Goal: Information Seeking & Learning: Learn about a topic

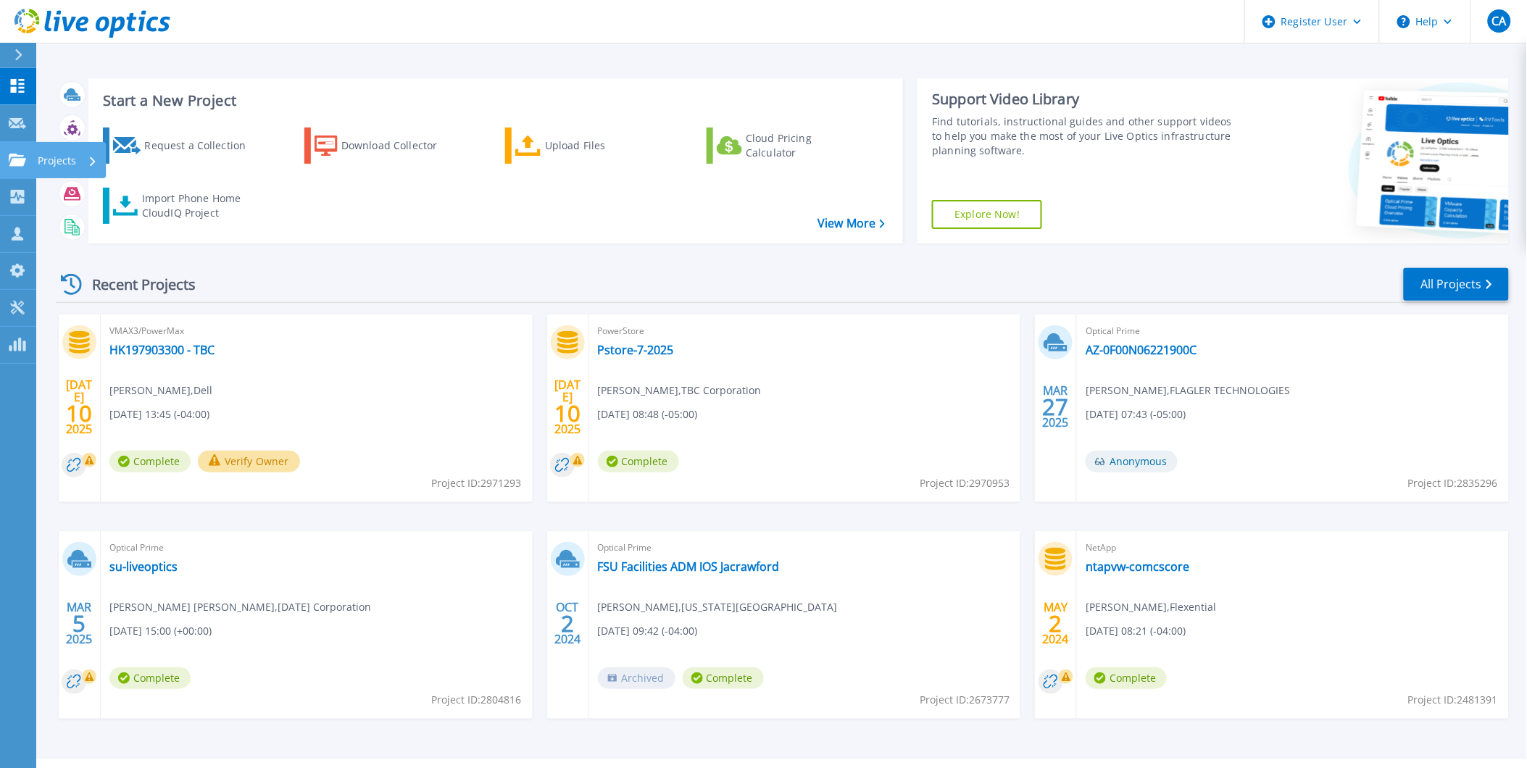
click at [14, 154] on icon at bounding box center [17, 160] width 17 height 12
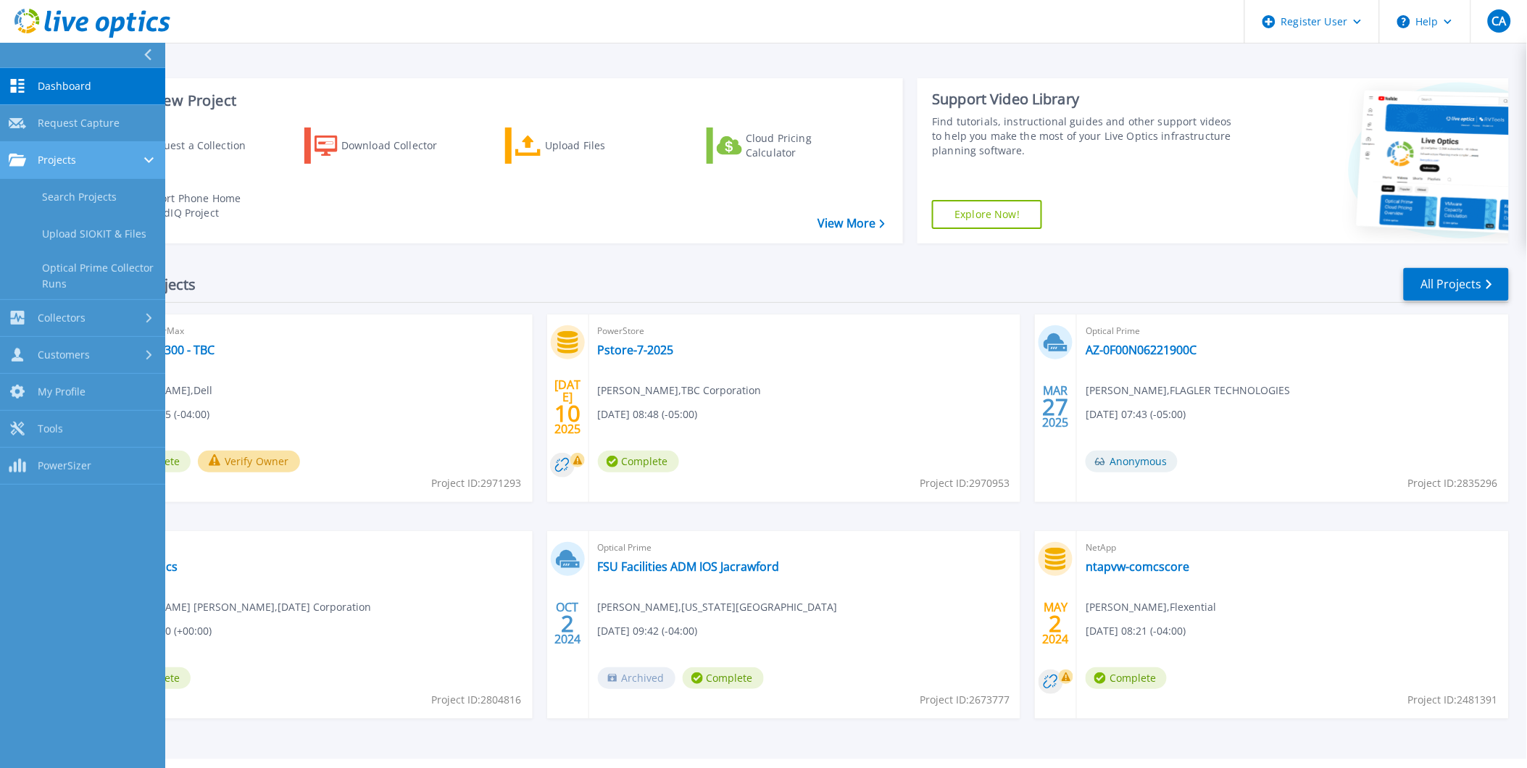
click at [91, 161] on div "Projects" at bounding box center [83, 160] width 148 height 13
click at [101, 160] on div "Projects" at bounding box center [83, 160] width 148 height 13
click at [857, 389] on div "PowerStore Pstore-7-2025 Josh Covey , TBC Corporation 07/10/2025, 08:48 (-05:00…" at bounding box center [805, 409] width 432 height 188
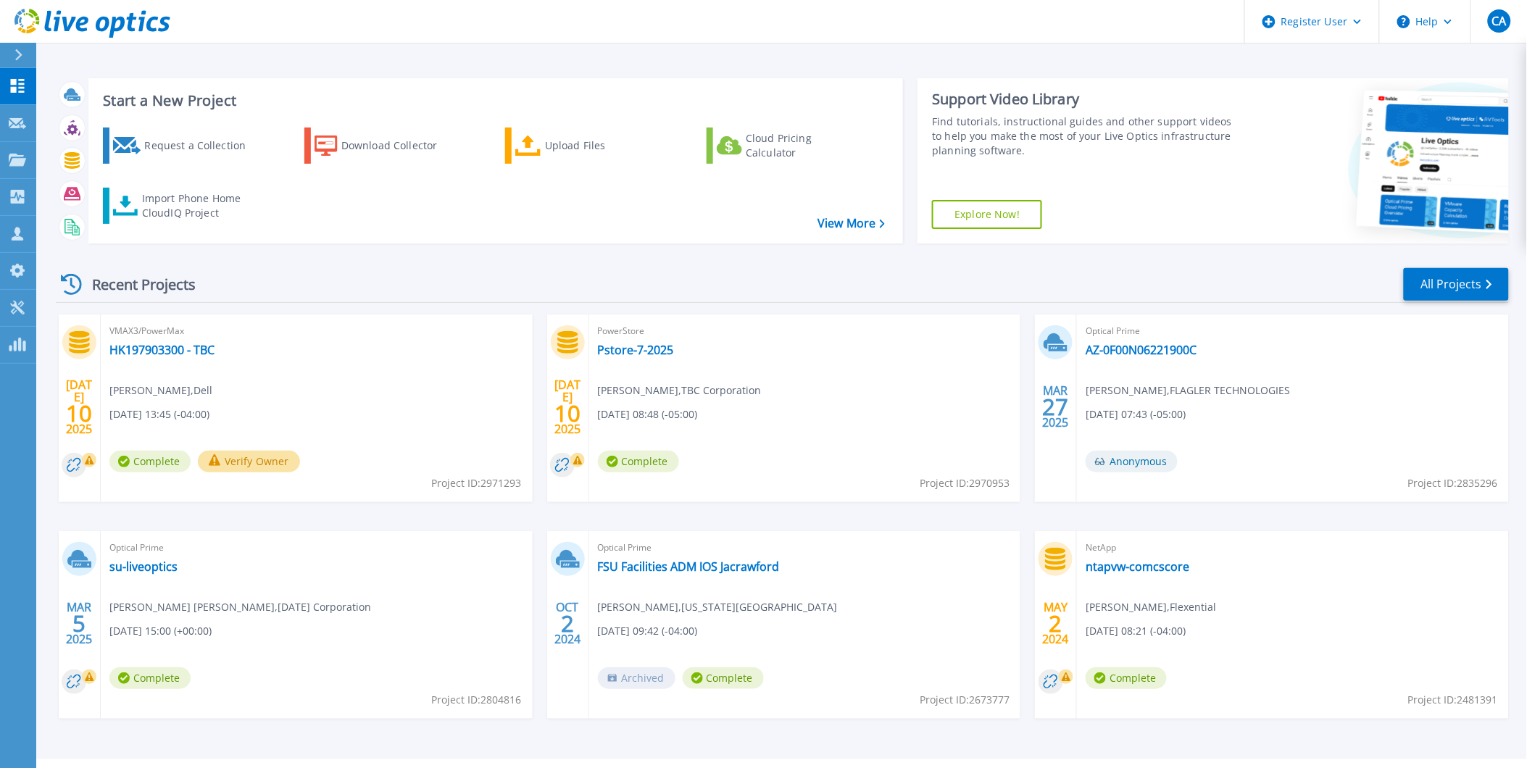
click at [1111, 335] on span "Optical Prime" at bounding box center [1293, 331] width 415 height 16
click at [1119, 353] on link "AZ-0F00N06221900C" at bounding box center [1141, 350] width 111 height 14
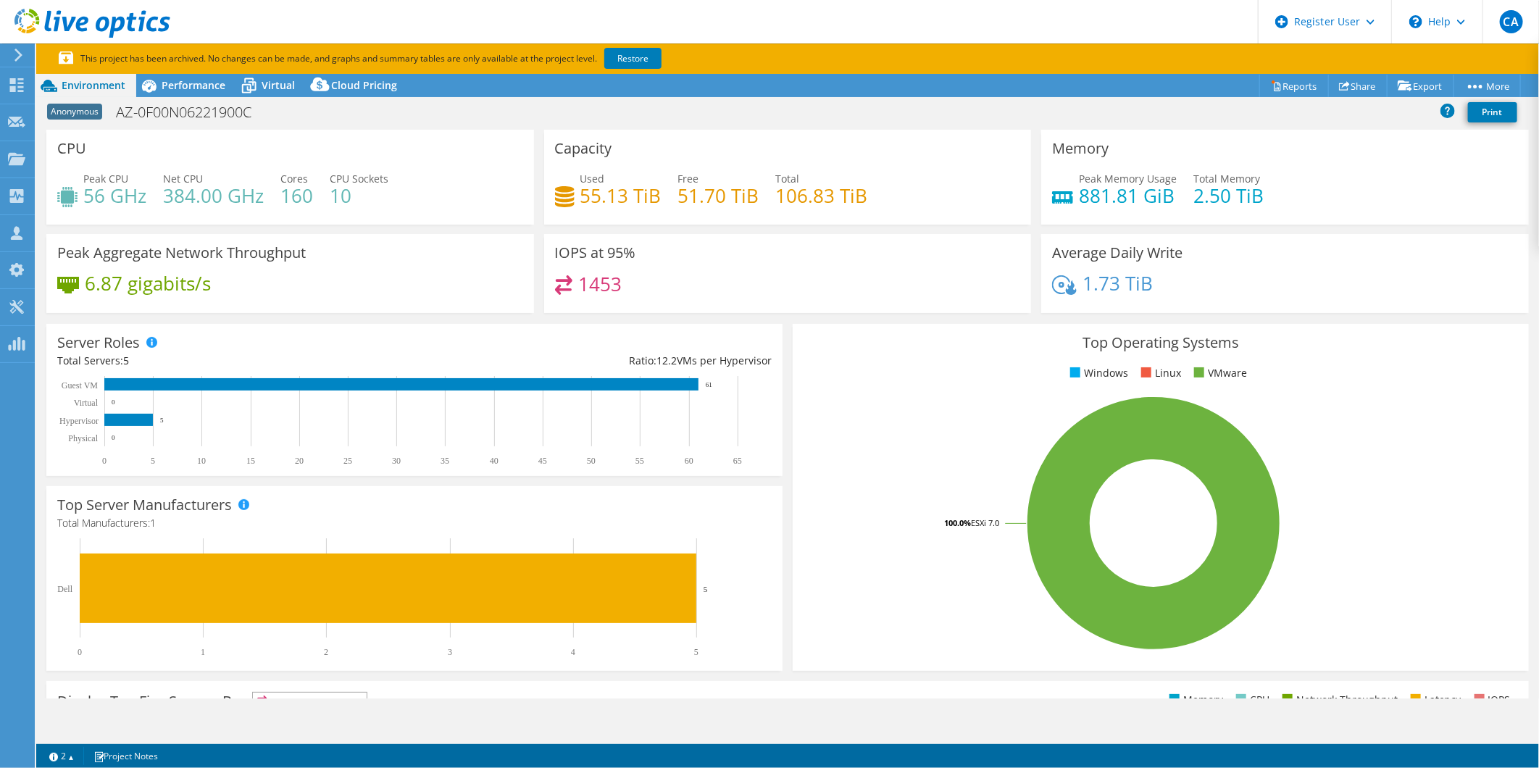
click at [1194, 191] on h4 "2.50 TiB" at bounding box center [1229, 196] width 70 height 16
click at [188, 88] on span "Performance" at bounding box center [194, 85] width 64 height 14
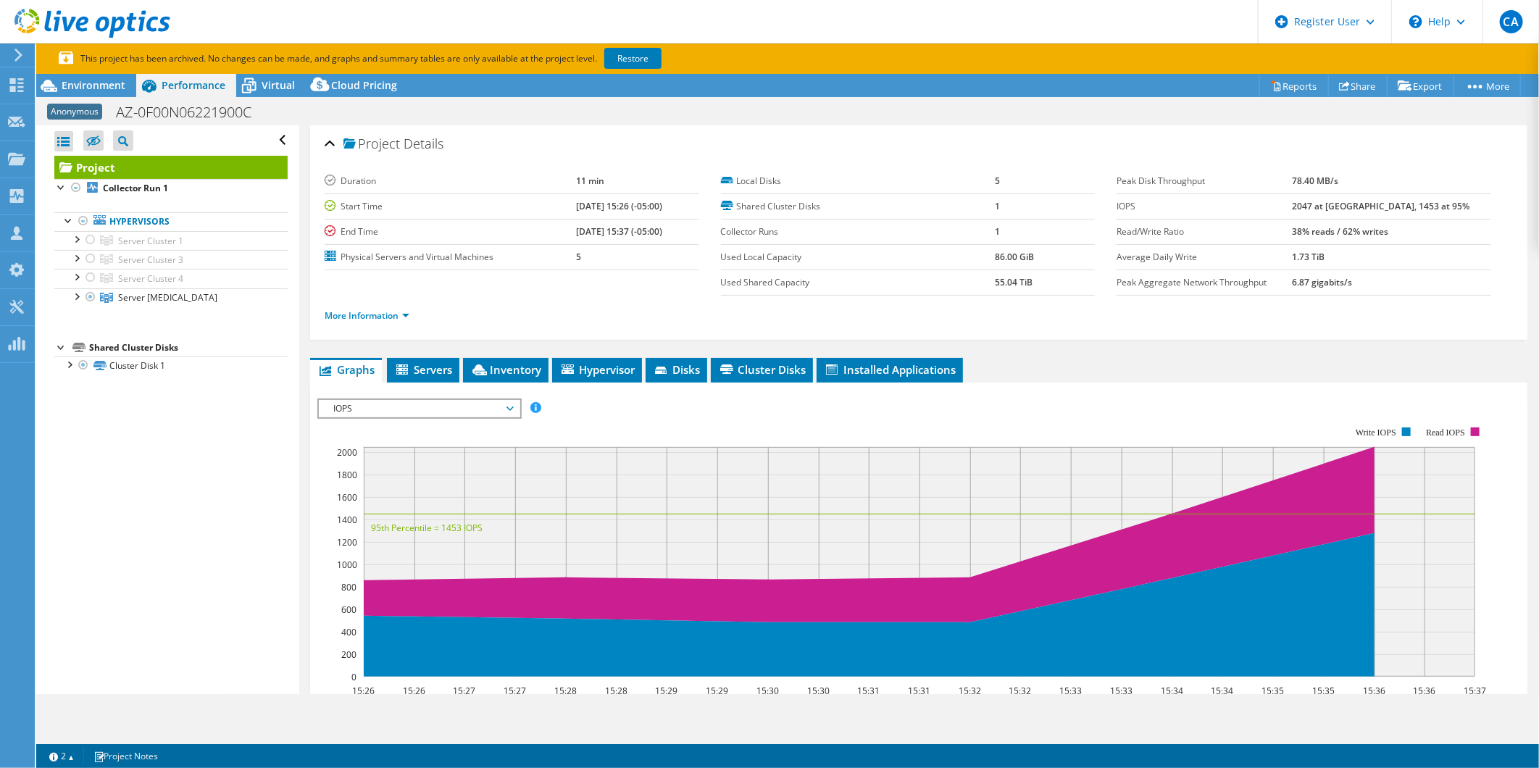
click at [365, 409] on span "IOPS" at bounding box center [419, 408] width 186 height 17
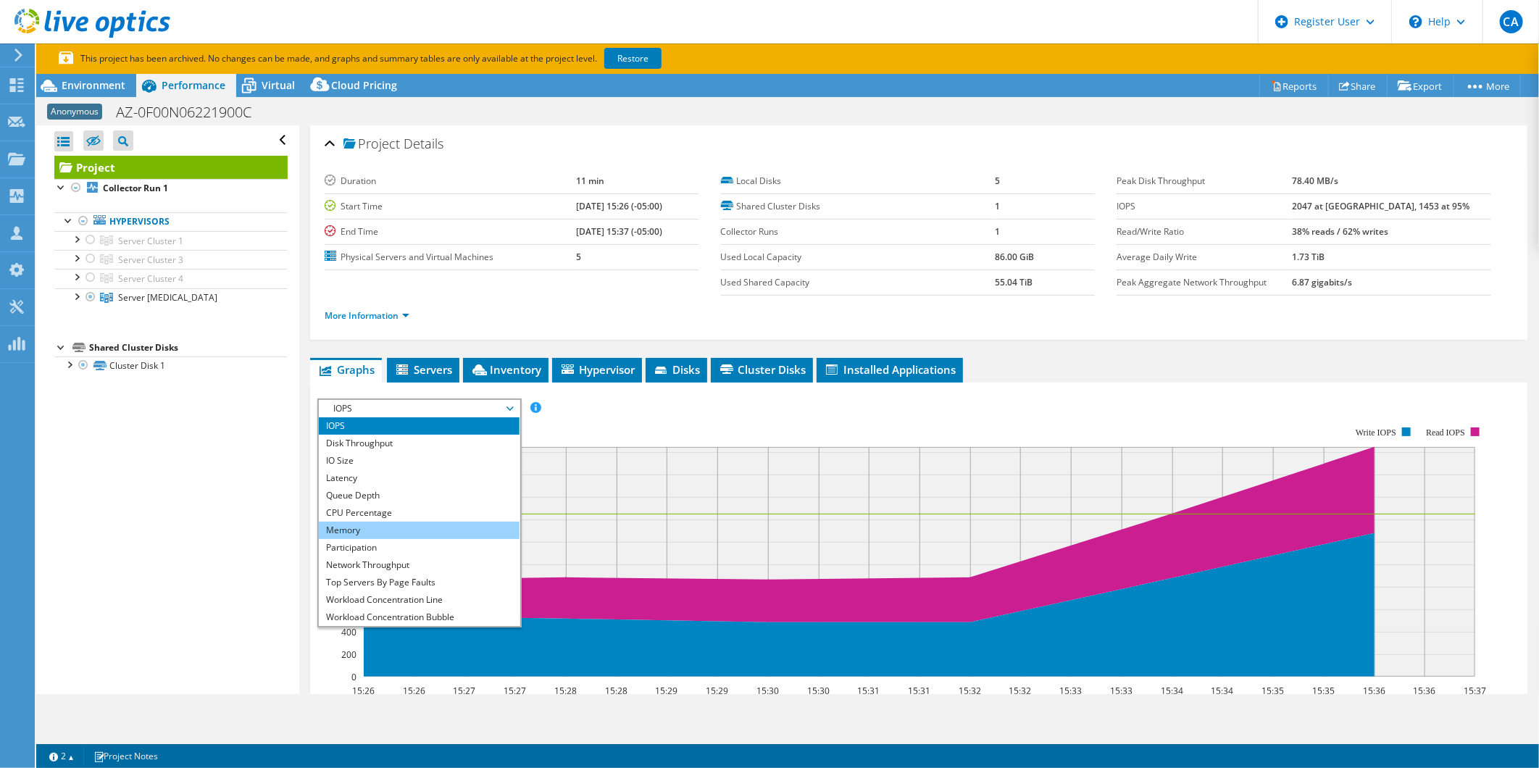
click at [393, 530] on li "Memory" at bounding box center [419, 530] width 201 height 17
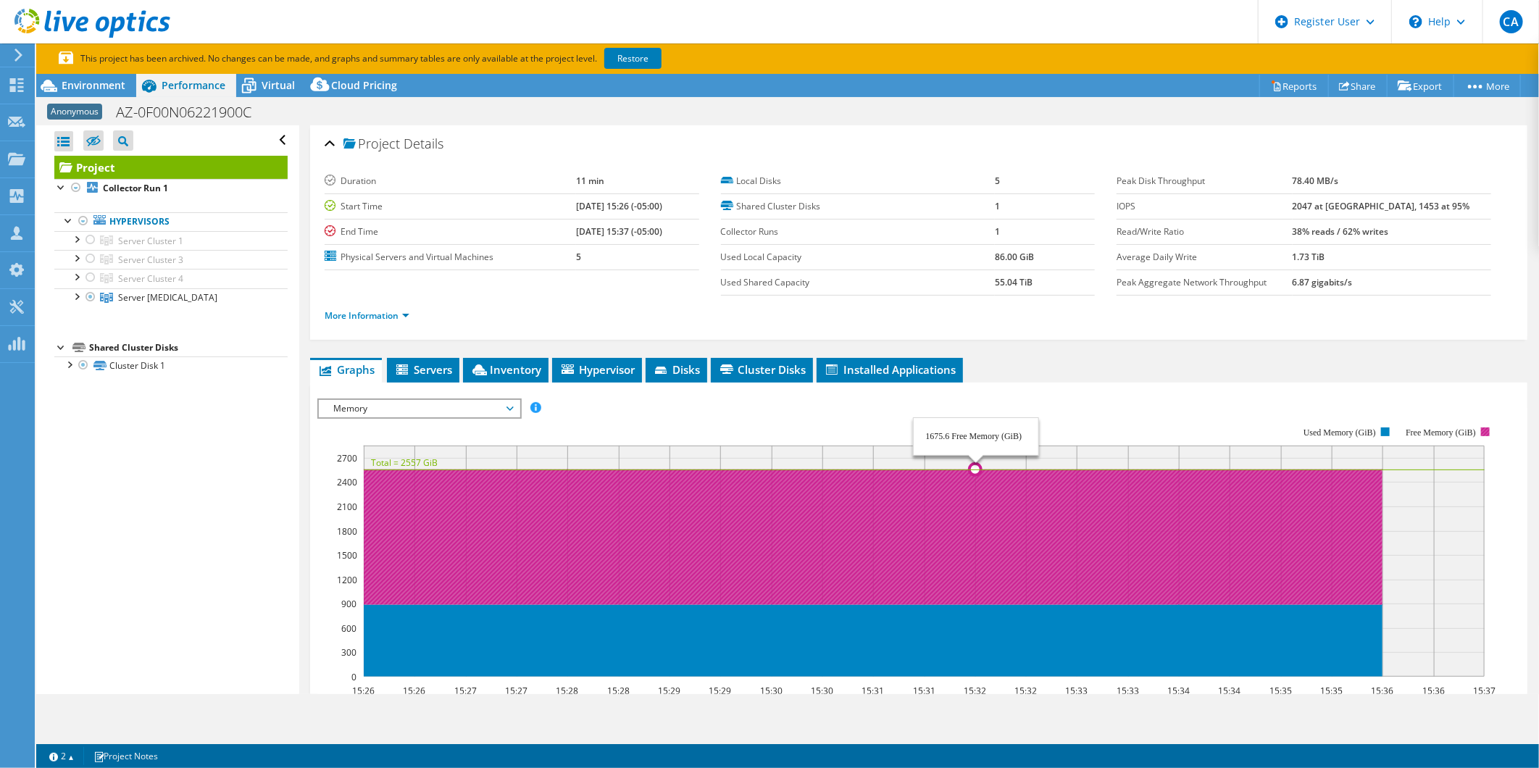
drag, startPoint x: 732, startPoint y: 576, endPoint x: 967, endPoint y: 573, distance: 234.8
click at [967, 573] on icon at bounding box center [873, 538] width 1019 height 136
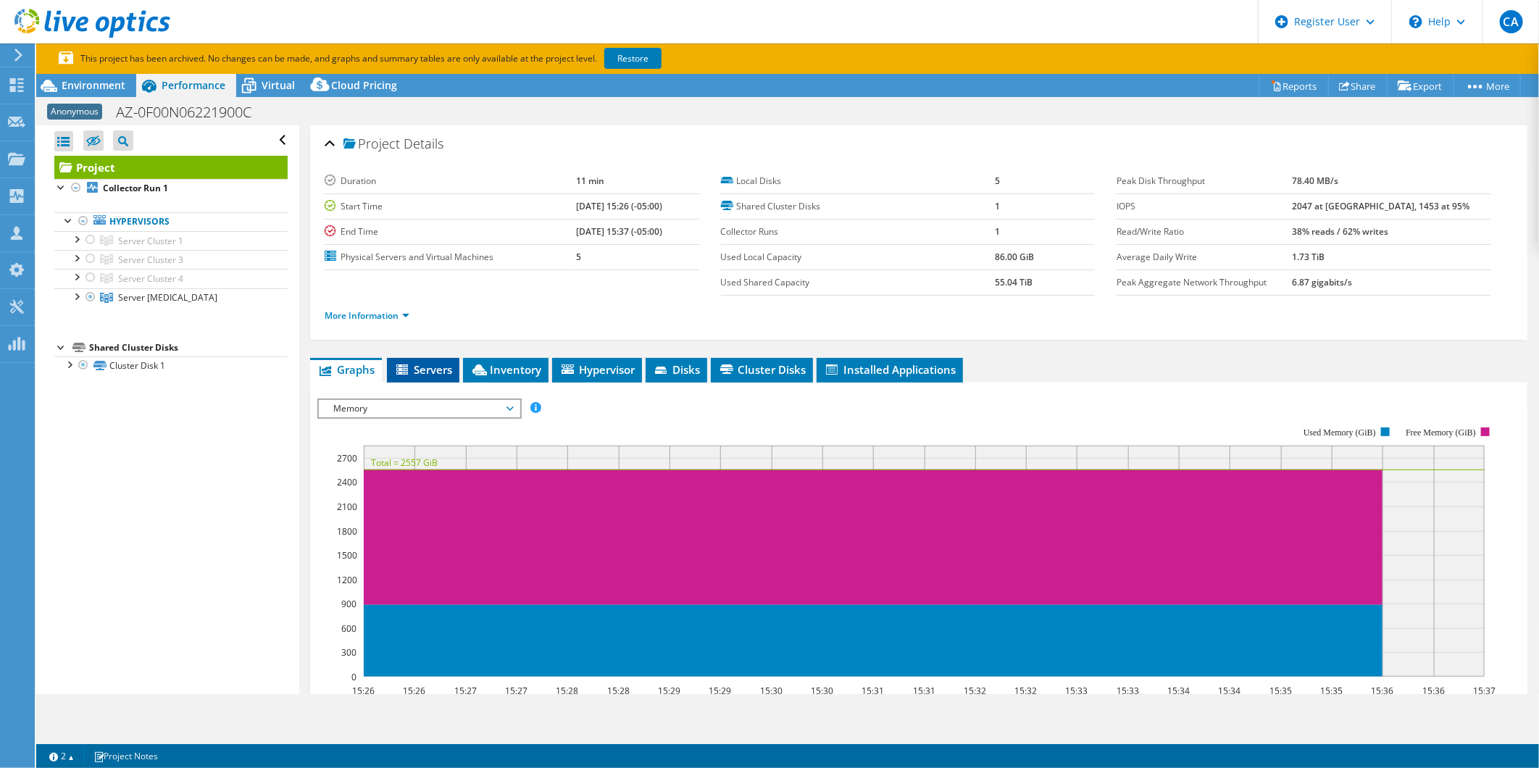
click at [438, 366] on span "Servers" at bounding box center [423, 369] width 58 height 14
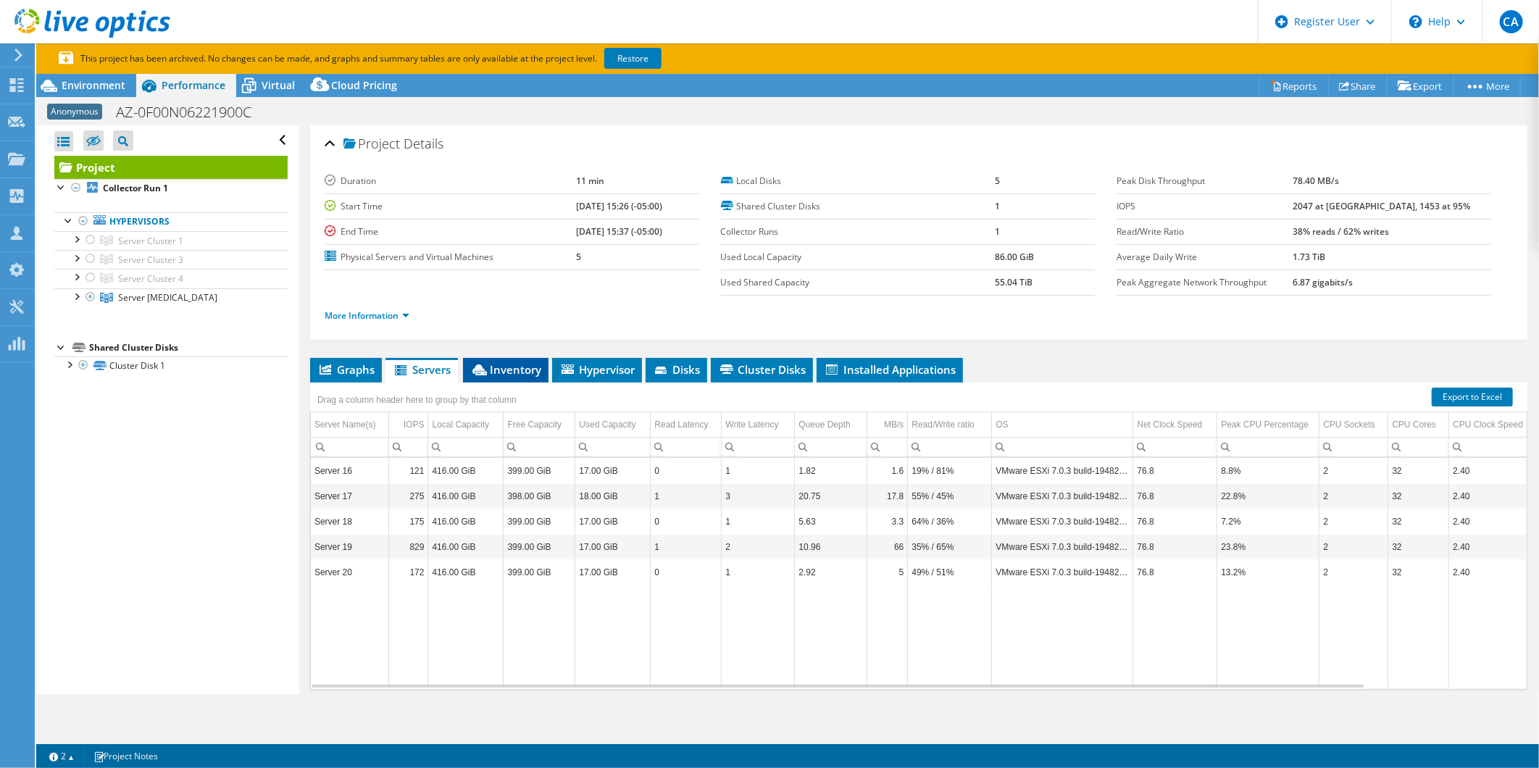
click at [505, 365] on span "Inventory" at bounding box center [505, 369] width 71 height 14
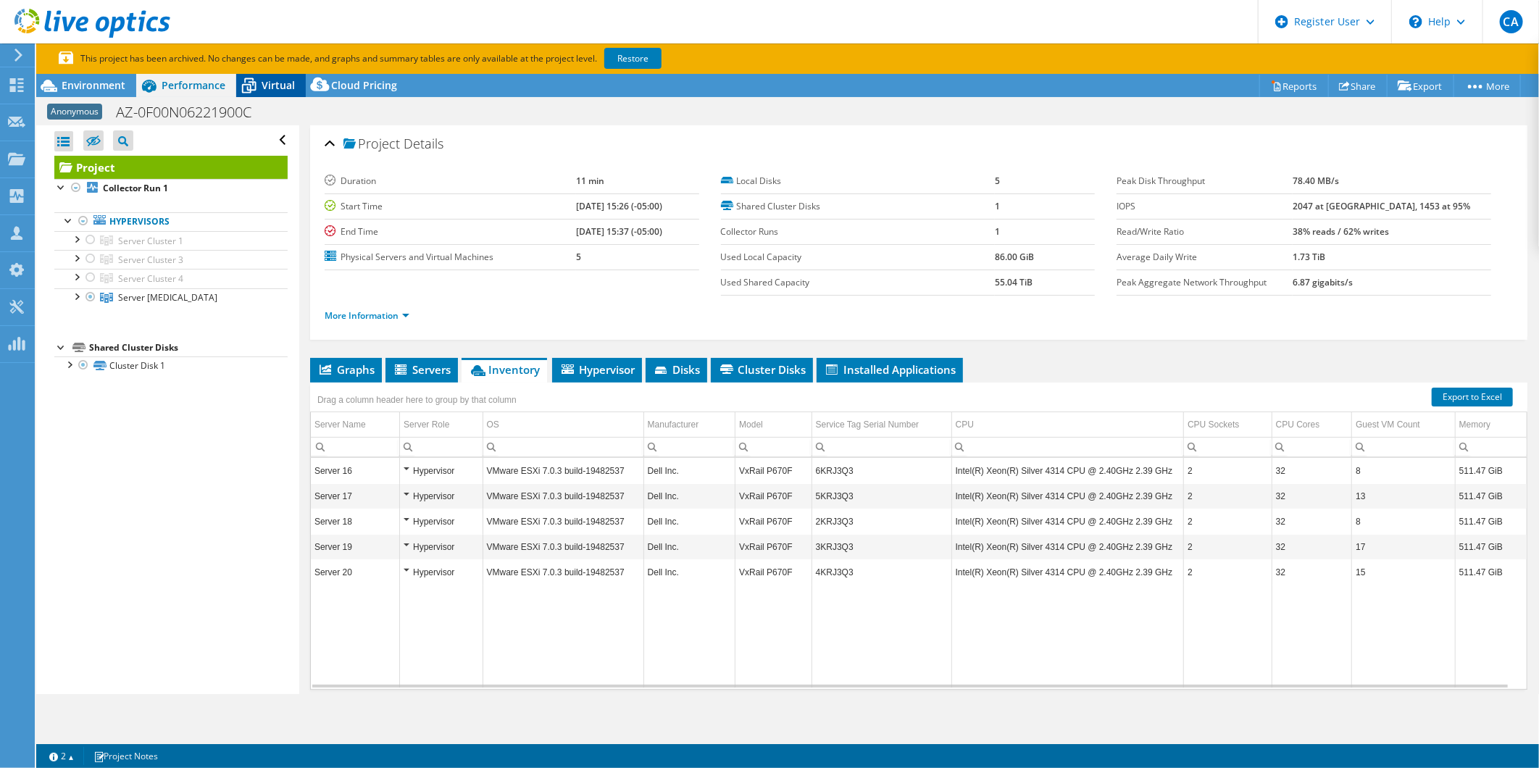
click at [290, 86] on span "Virtual" at bounding box center [278, 85] width 33 height 14
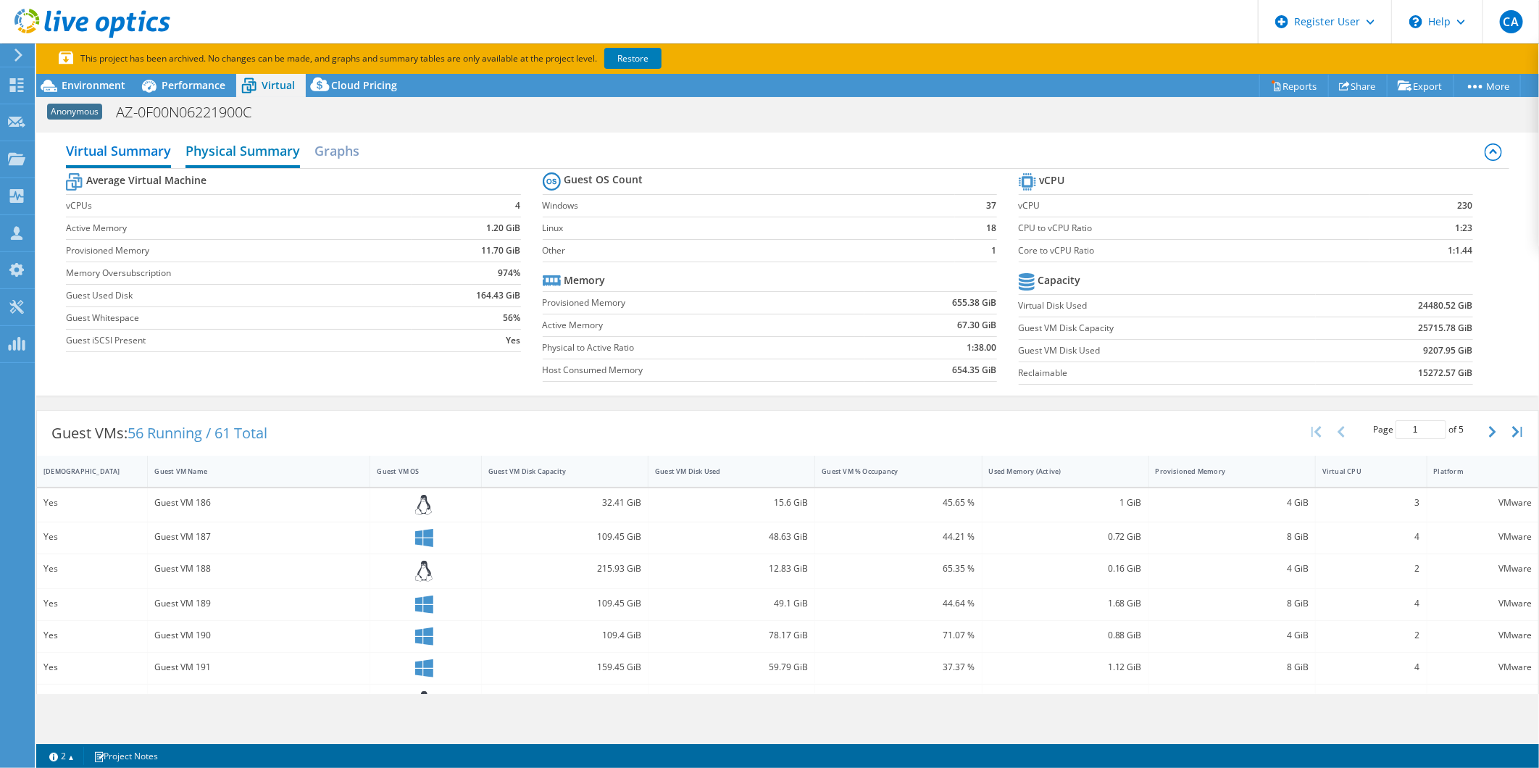
click at [274, 153] on h2 "Physical Summary" at bounding box center [243, 152] width 115 height 32
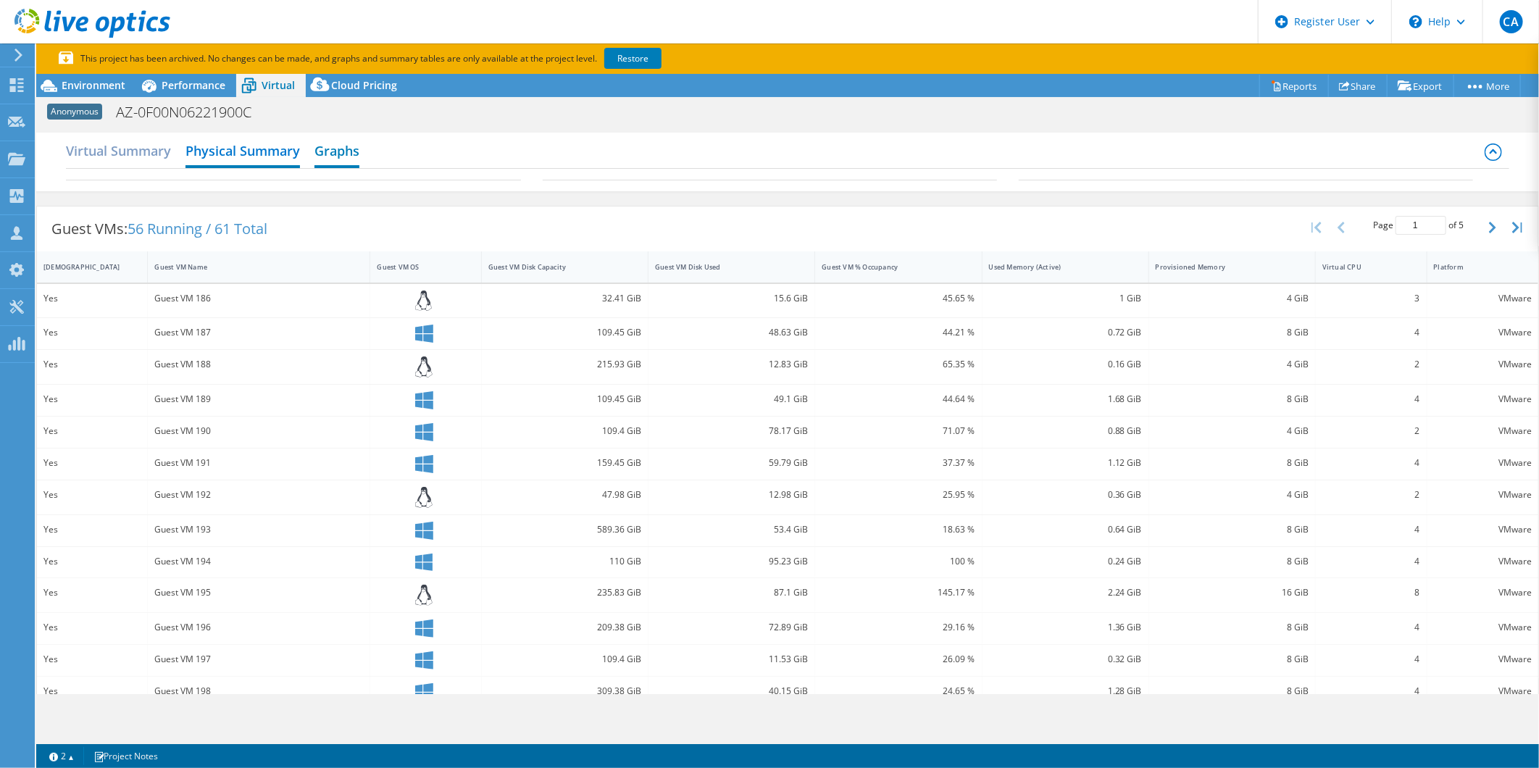
click at [337, 154] on h2 "Graphs" at bounding box center [337, 152] width 45 height 32
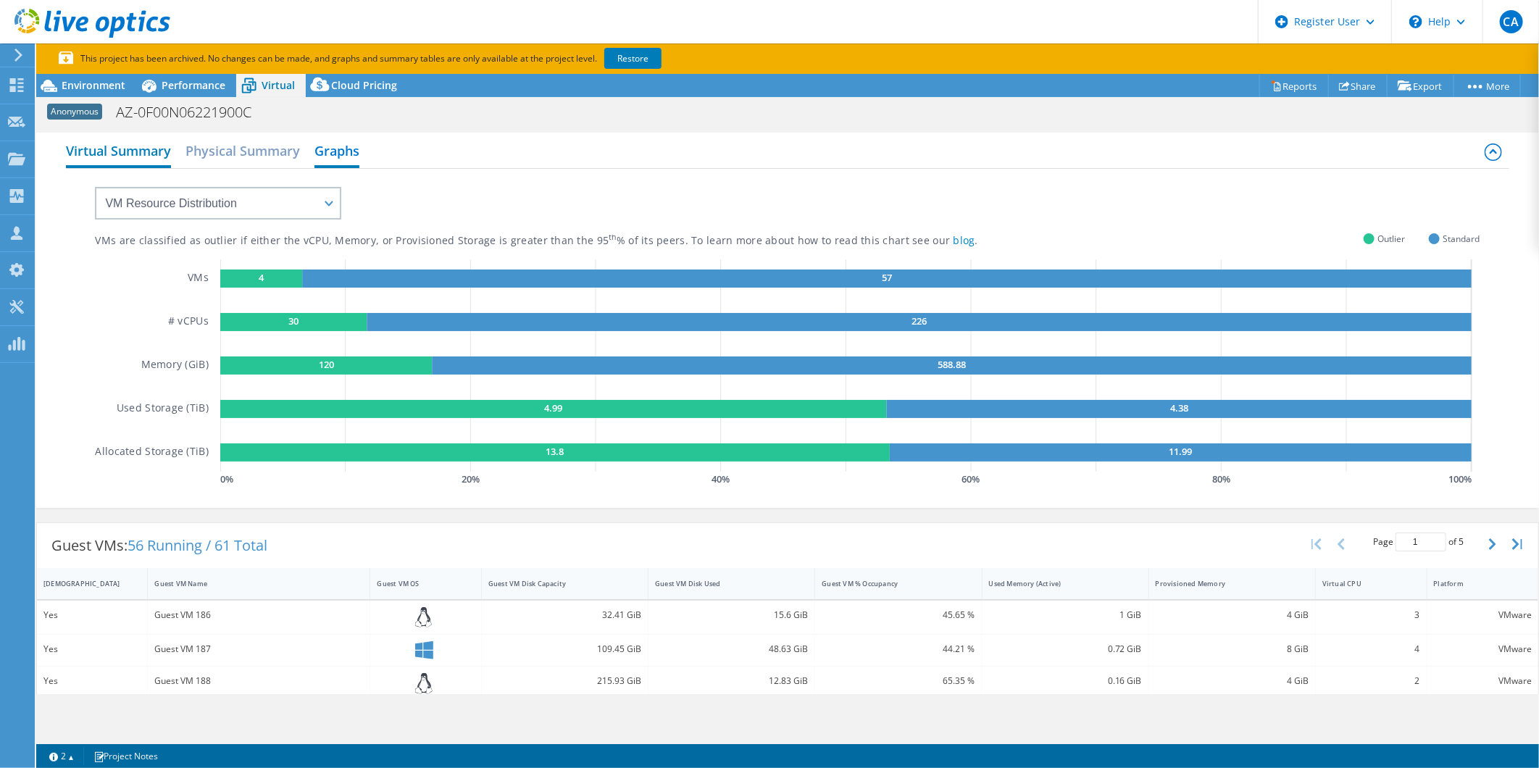
click at [128, 156] on h2 "Virtual Summary" at bounding box center [118, 152] width 105 height 32
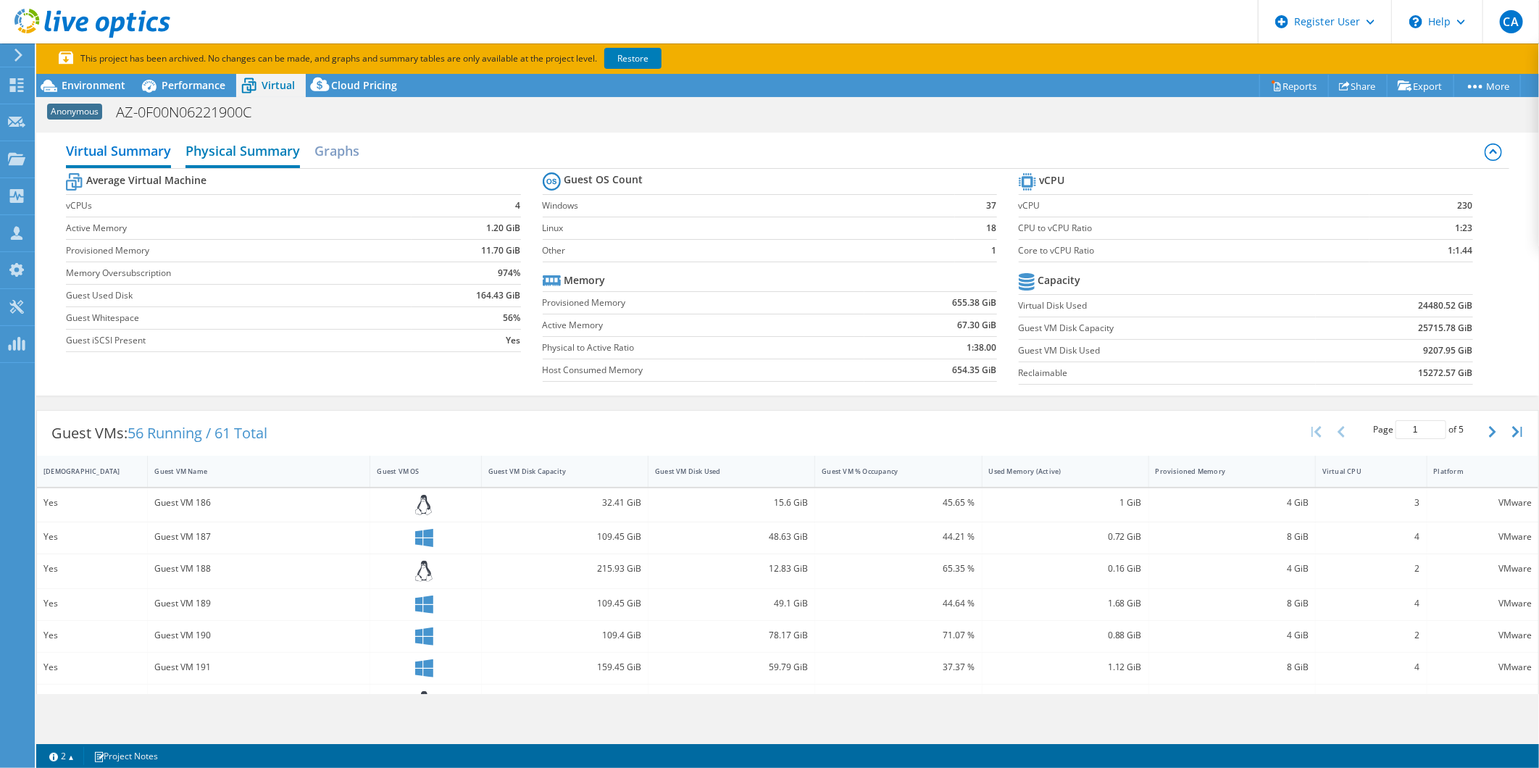
click at [249, 160] on h2 "Physical Summary" at bounding box center [243, 152] width 115 height 32
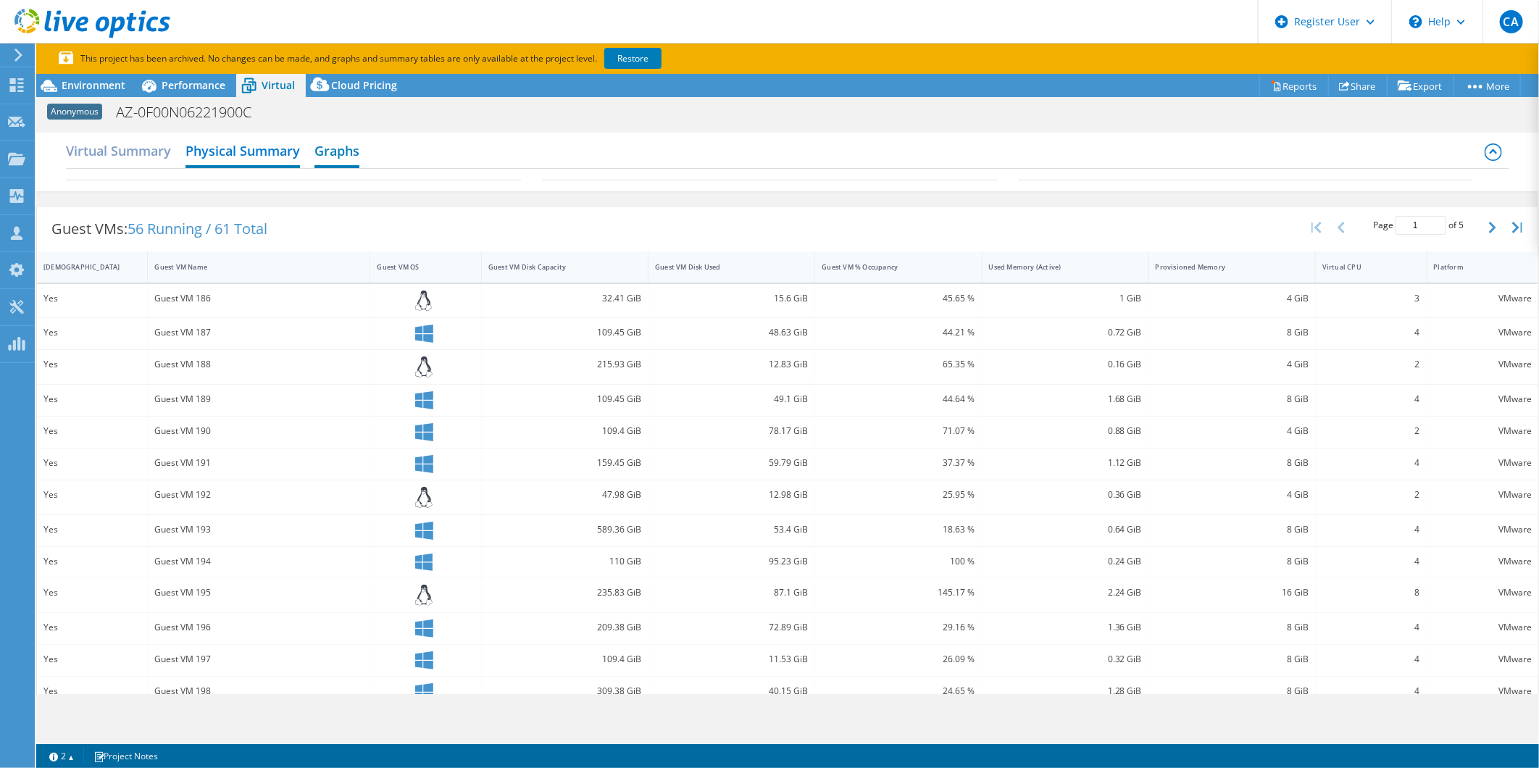
click at [335, 154] on h2 "Graphs" at bounding box center [337, 152] width 45 height 32
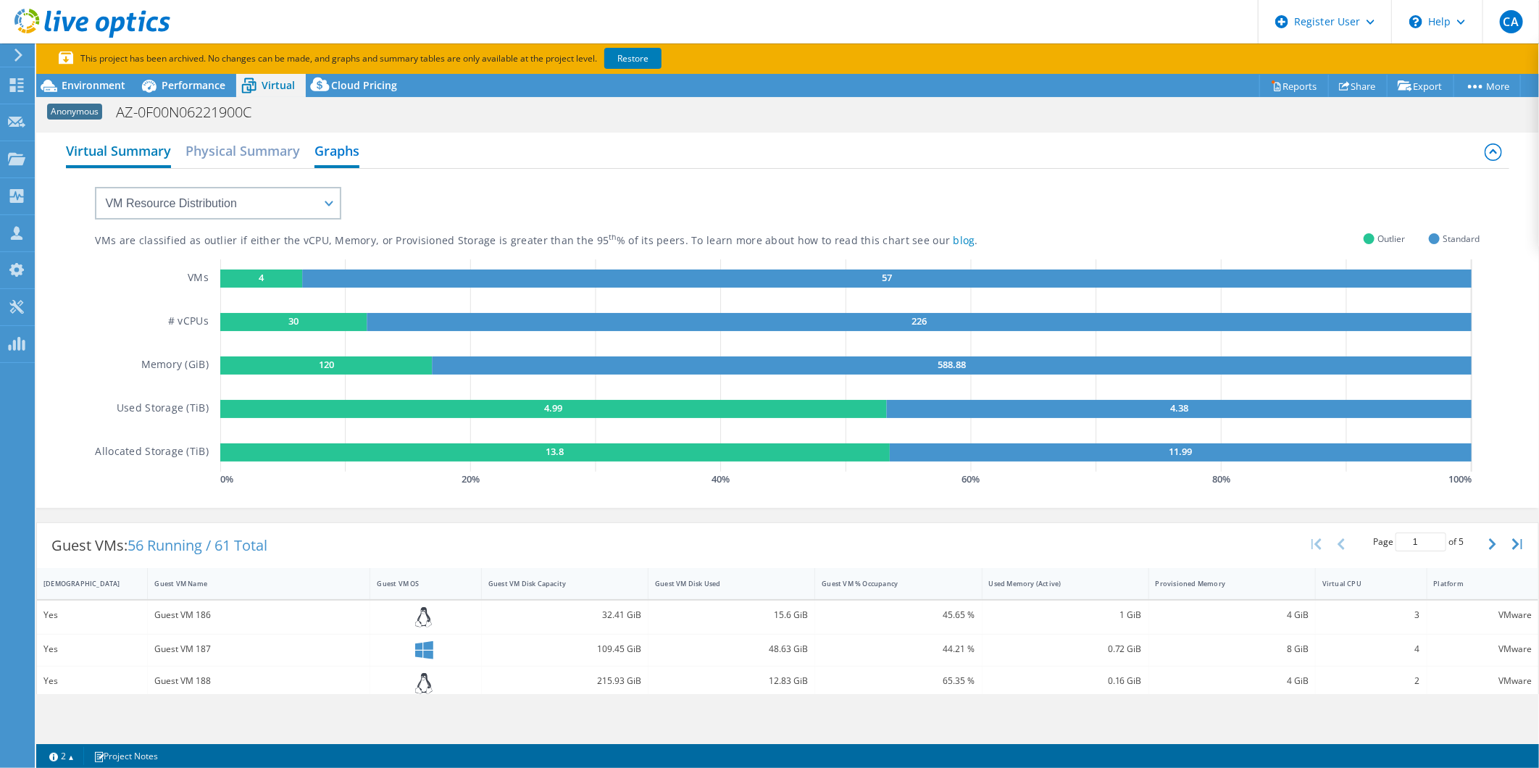
click at [106, 146] on h2 "Virtual Summary" at bounding box center [118, 152] width 105 height 32
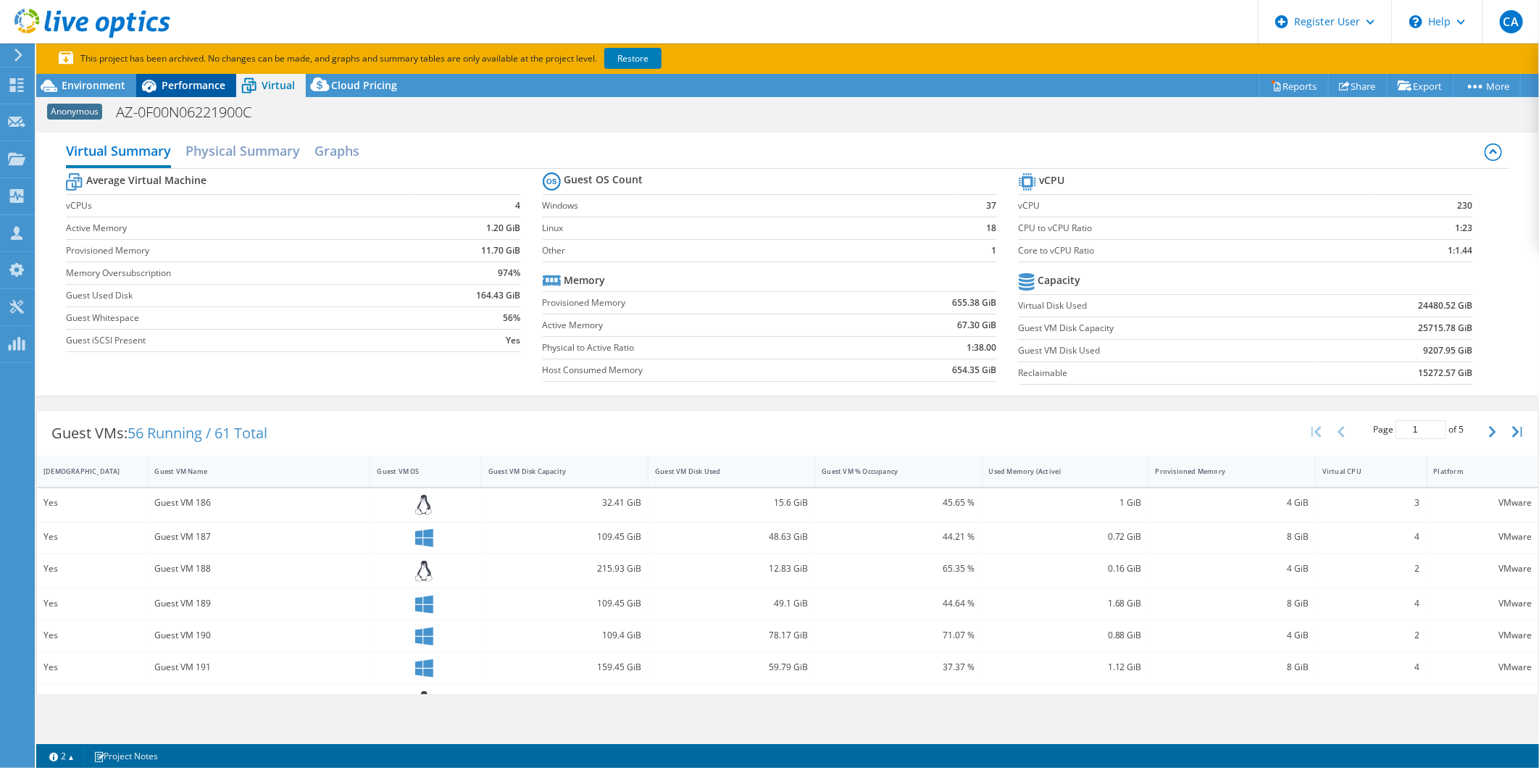
click at [204, 93] on div "Performance" at bounding box center [186, 85] width 100 height 23
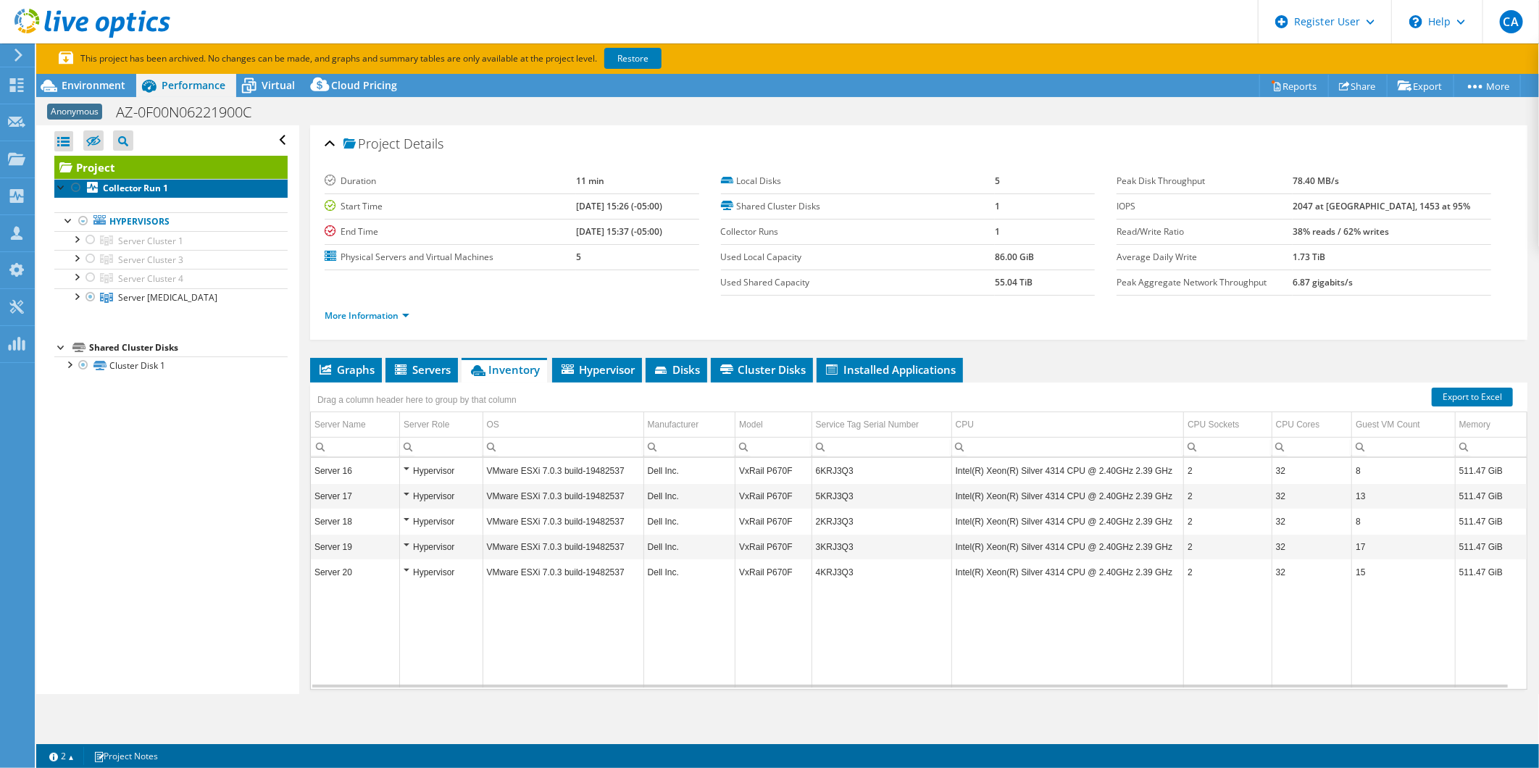
click at [157, 180] on link "Collector Run 1" at bounding box center [170, 188] width 233 height 19
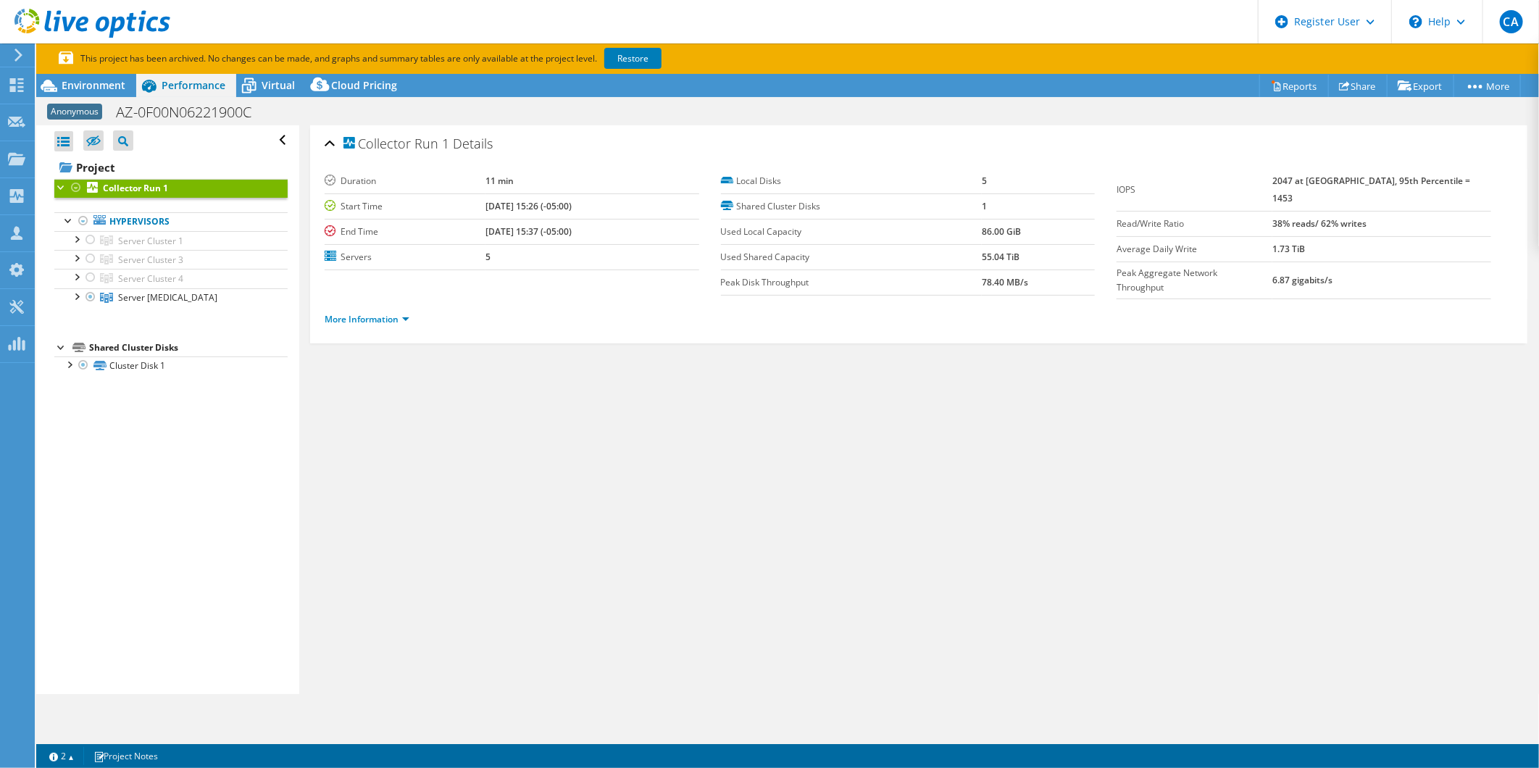
click at [375, 321] on li "More Information" at bounding box center [371, 320] width 93 height 16
click at [391, 319] on link "More Information" at bounding box center [367, 319] width 85 height 12
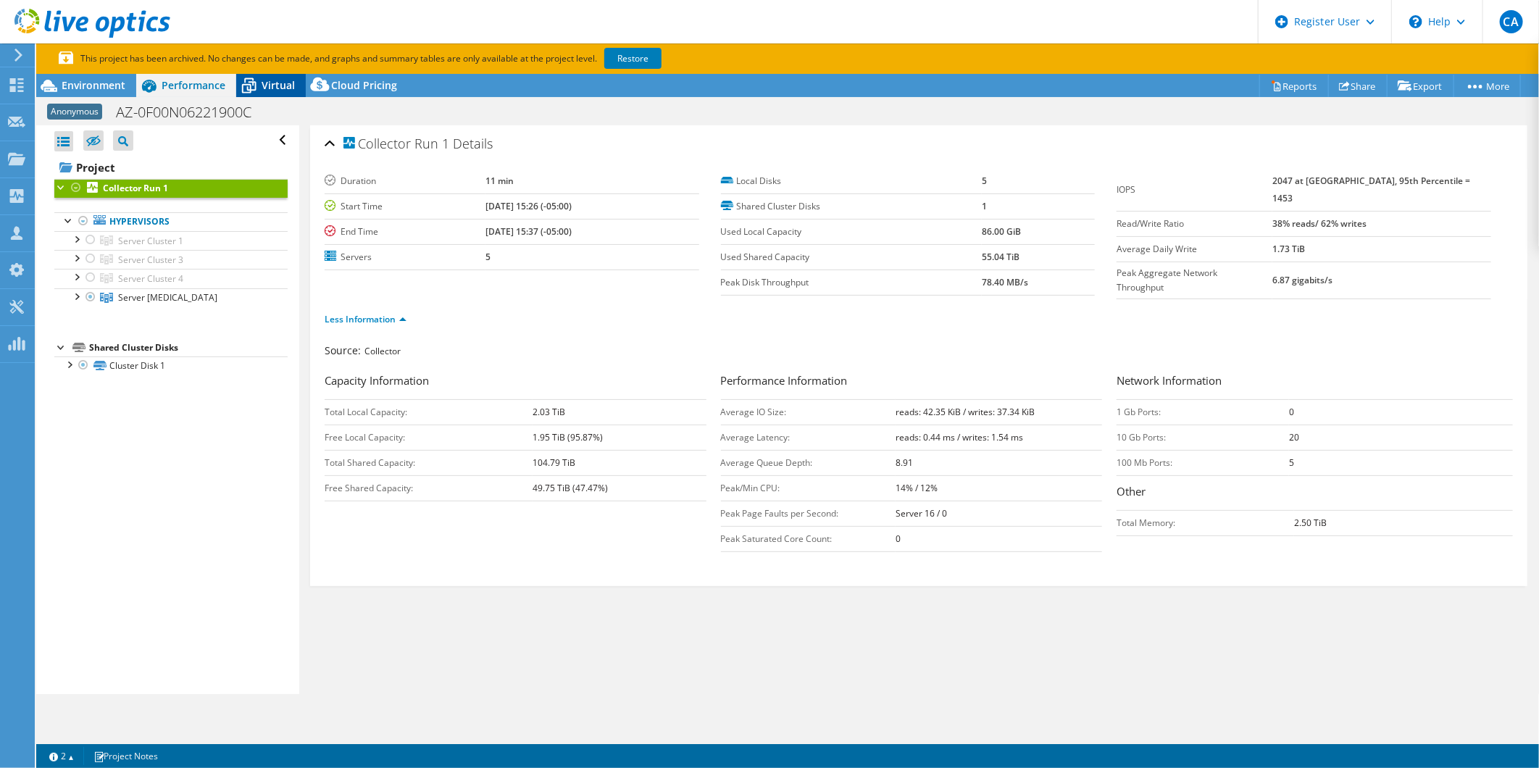
click at [281, 85] on span "Virtual" at bounding box center [278, 85] width 33 height 14
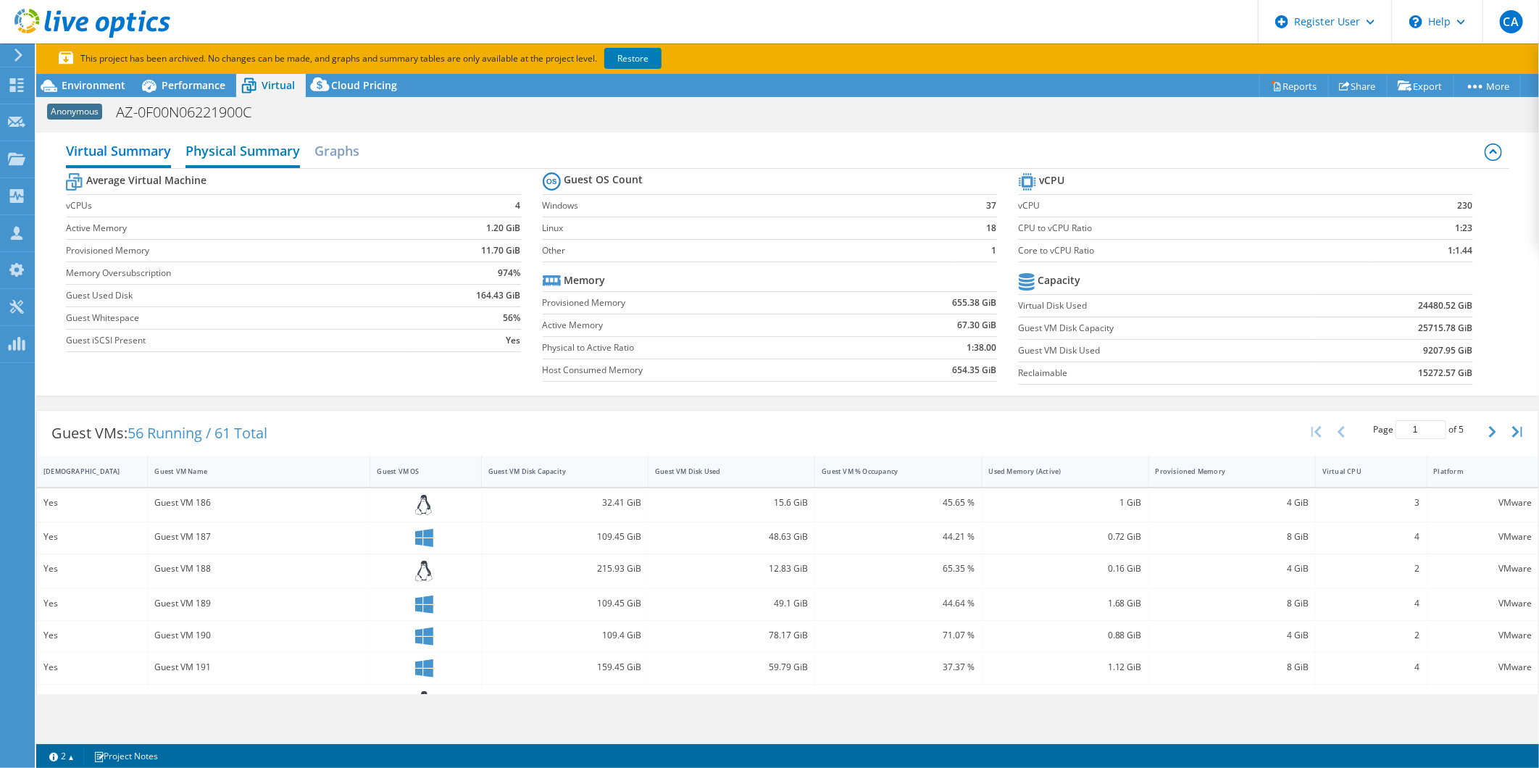
click at [266, 150] on h2 "Physical Summary" at bounding box center [243, 152] width 115 height 32
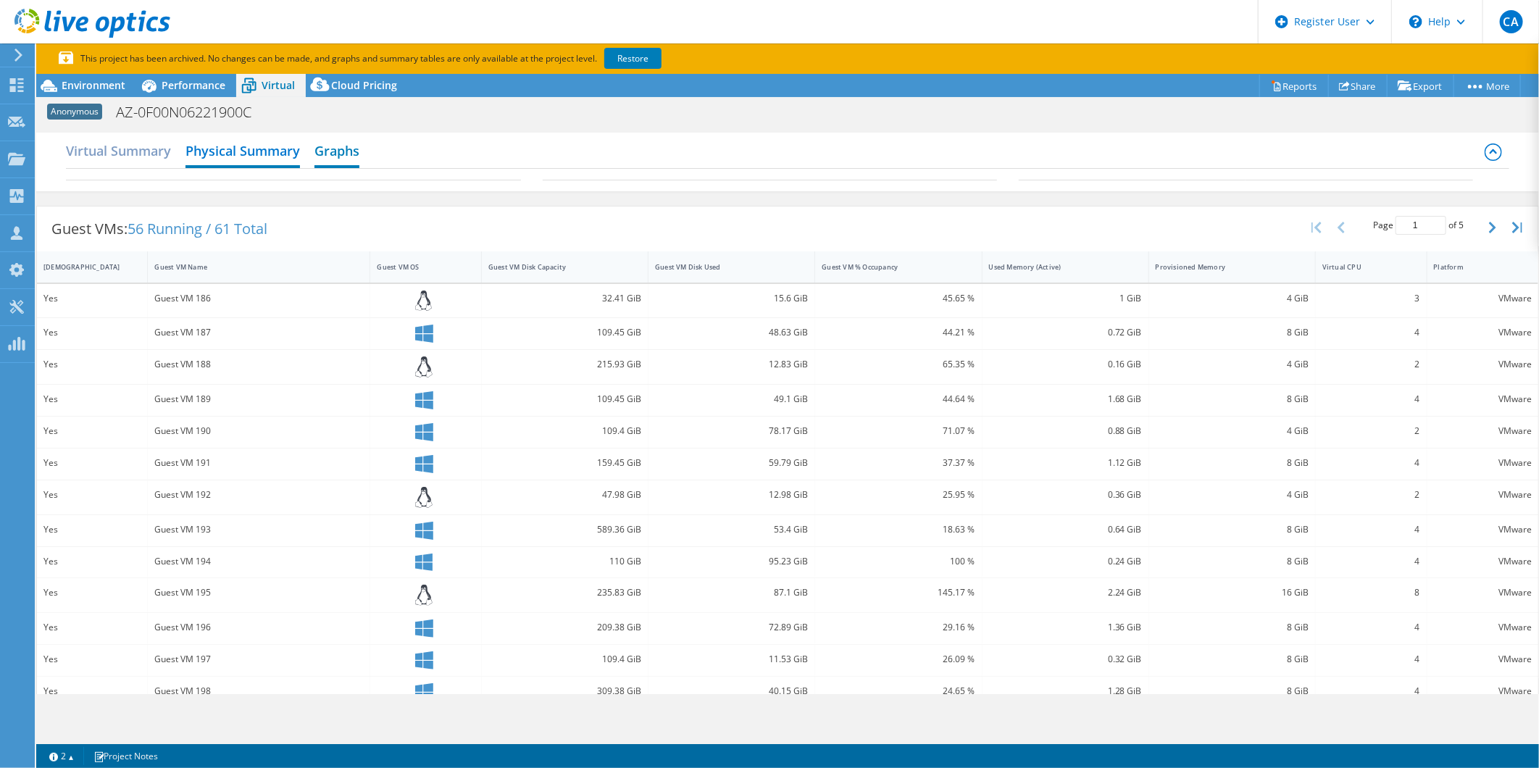
click at [343, 154] on h2 "Graphs" at bounding box center [337, 152] width 45 height 32
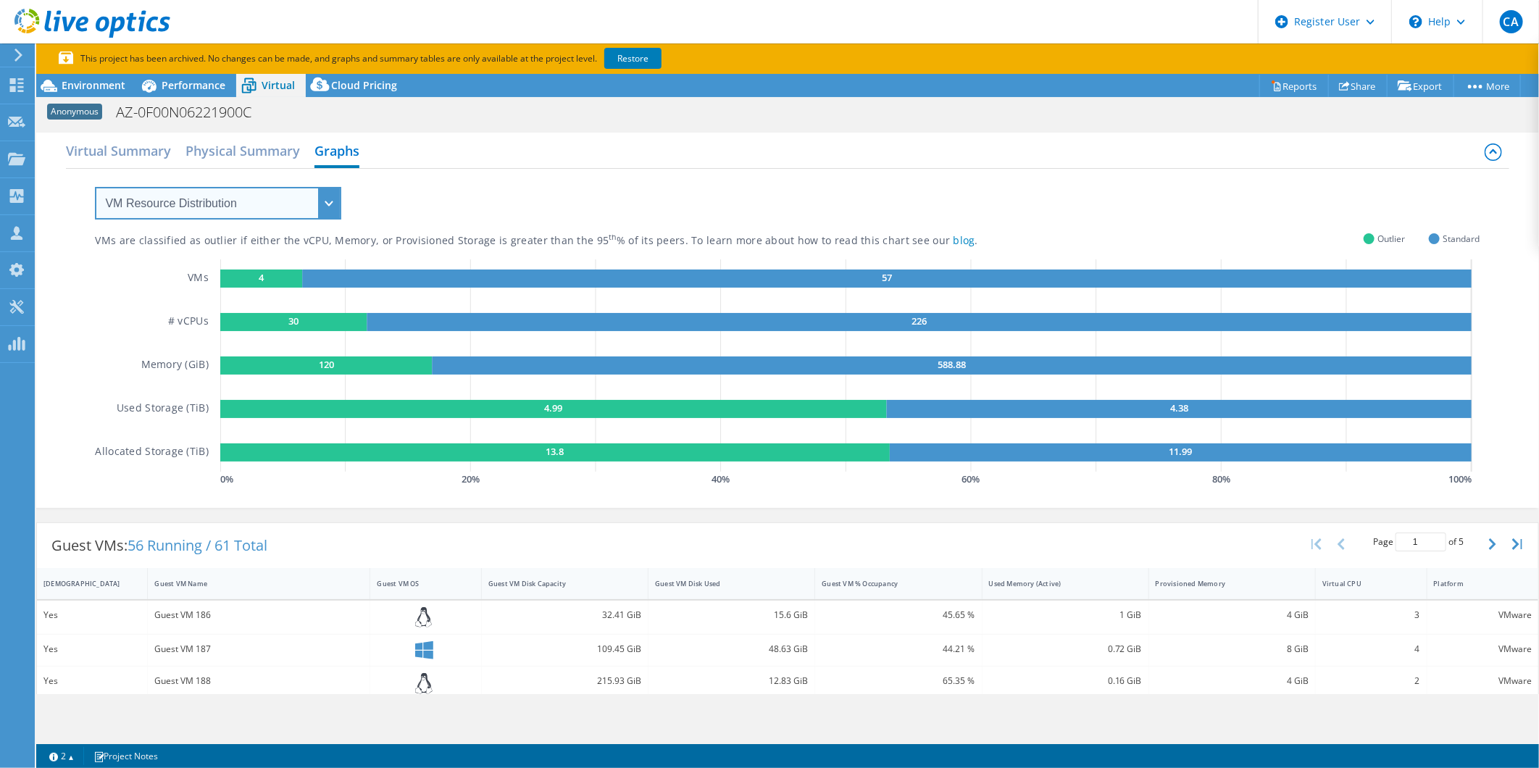
click at [322, 214] on select "VM Resource Distribution Provisioning Contrast Over Provisioning" at bounding box center [218, 203] width 246 height 33
click at [980, 192] on div "VMs are classified as outlier if either the vCPU, Memory, or Provisioned Storag…" at bounding box center [787, 329] width 1385 height 321
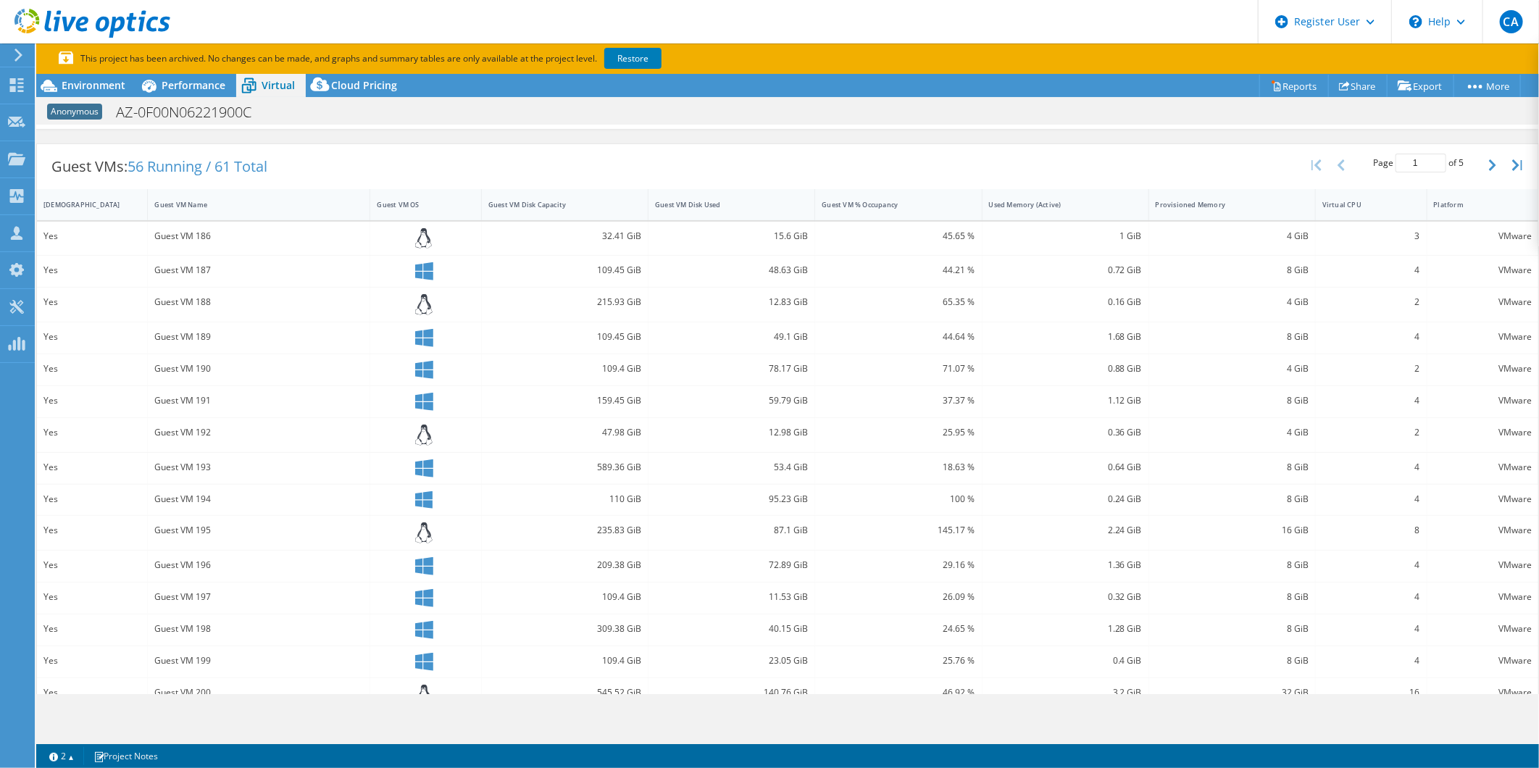
scroll to position [402, 0]
